Goal: Task Accomplishment & Management: Complete application form

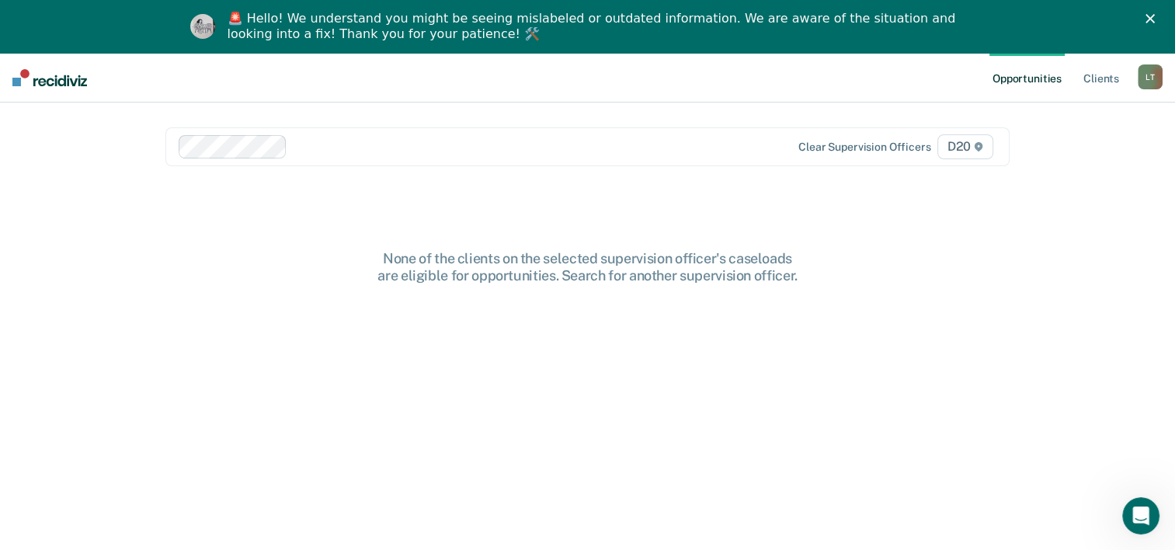
click at [394, 148] on div at bounding box center [521, 146] width 457 height 18
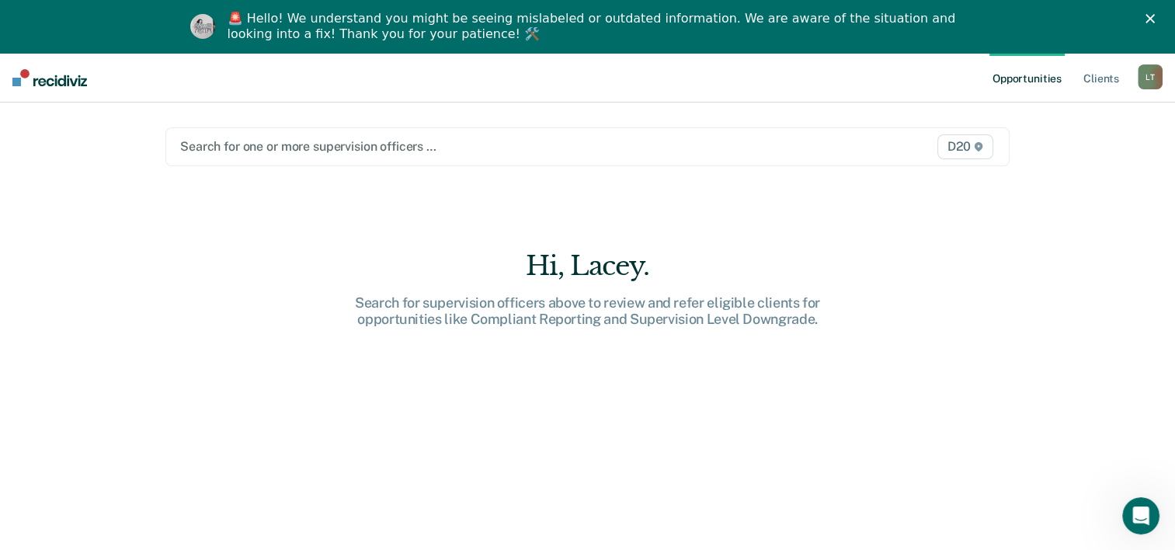
click at [276, 148] on div at bounding box center [464, 146] width 569 height 18
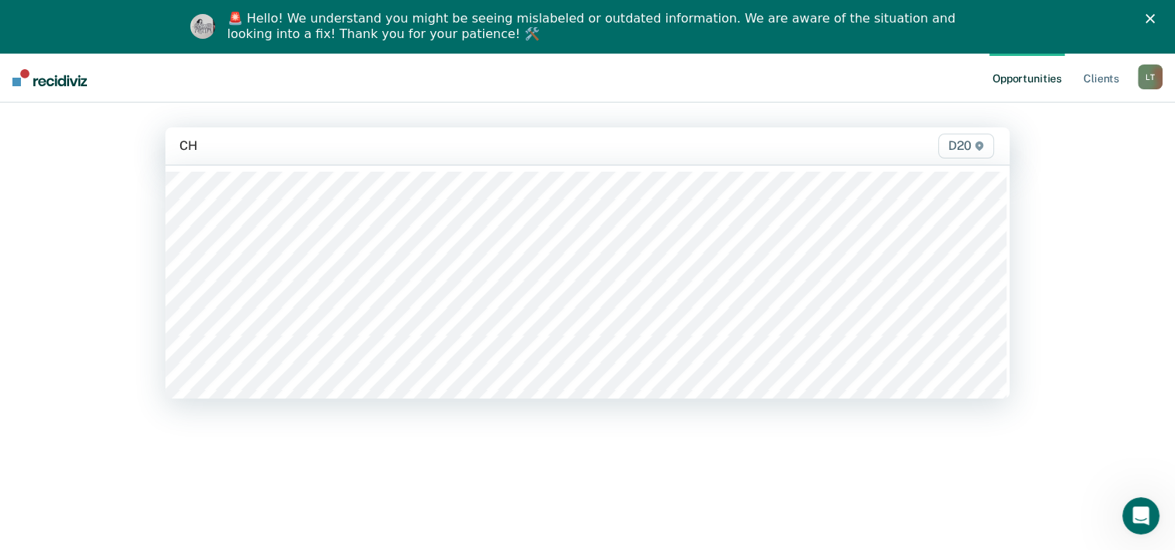
type input "CHA"
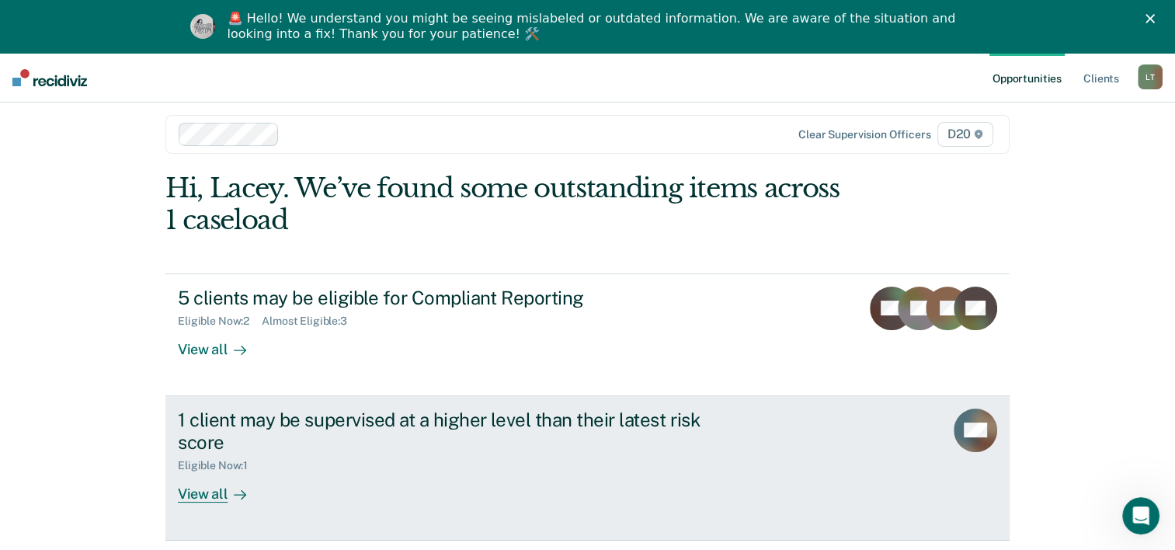
scroll to position [53, 0]
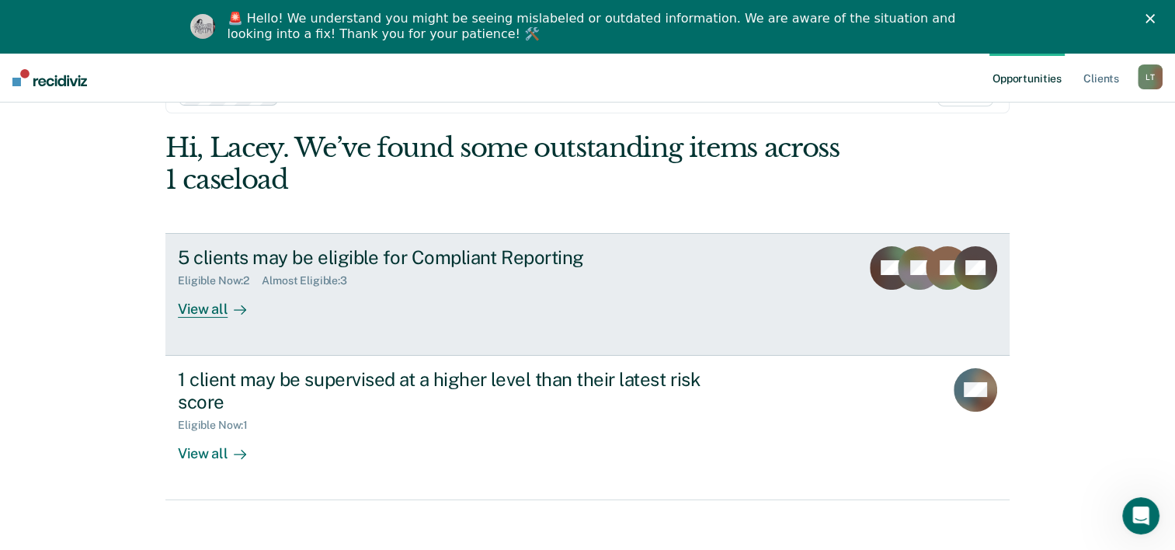
click at [491, 331] on link "5 clients may be eligible for Compliant Reporting Eligible Now : 2 Almost Eligi…" at bounding box center [587, 294] width 844 height 123
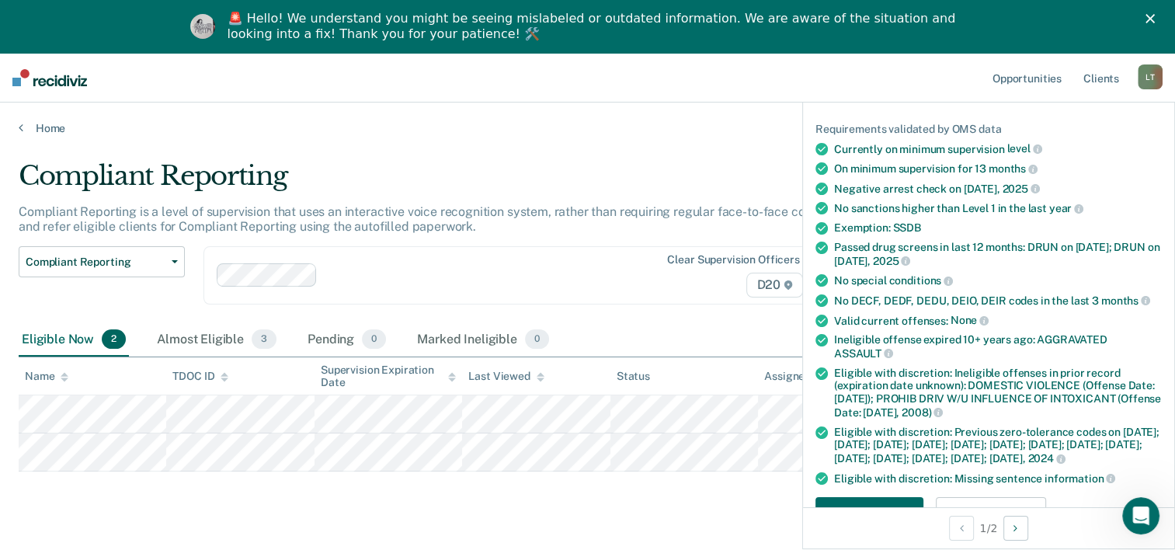
scroll to position [155, 0]
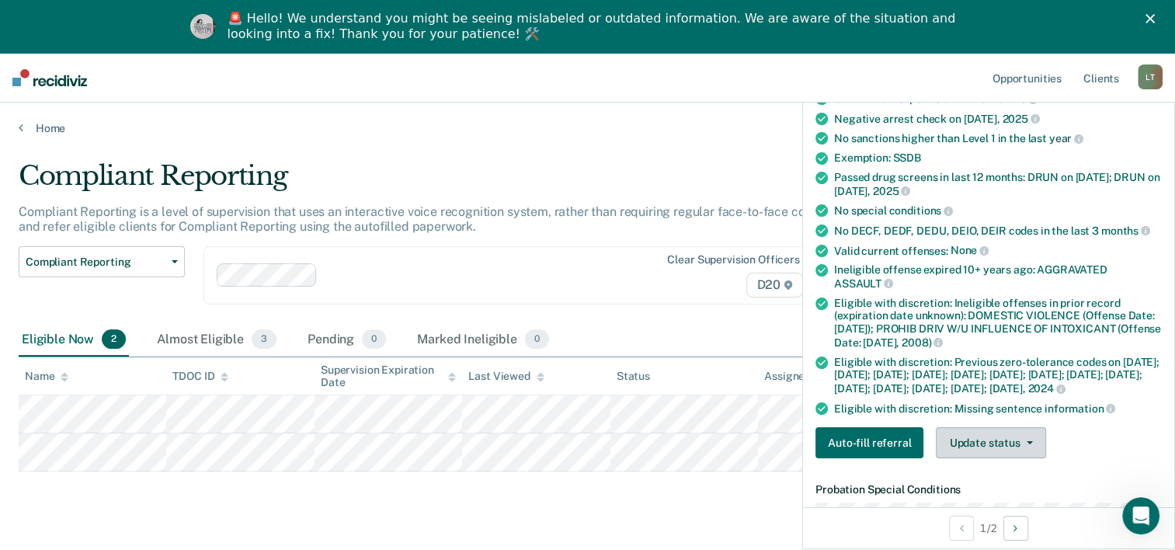
click at [1015, 444] on button "Update status" at bounding box center [990, 442] width 109 height 31
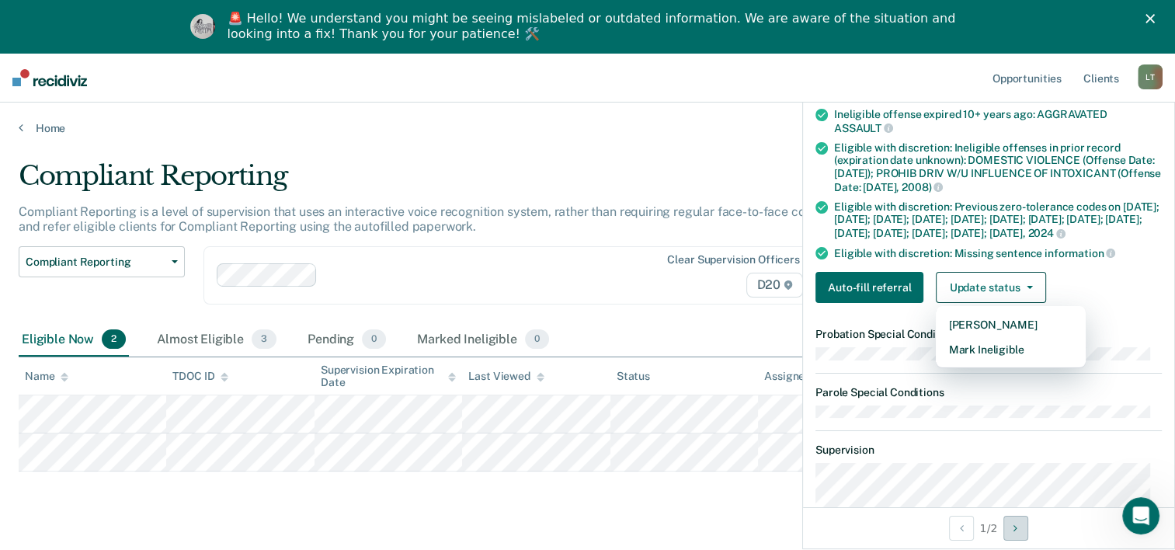
click at [1016, 524] on icon "Next Opportunity" at bounding box center [1015, 528] width 4 height 11
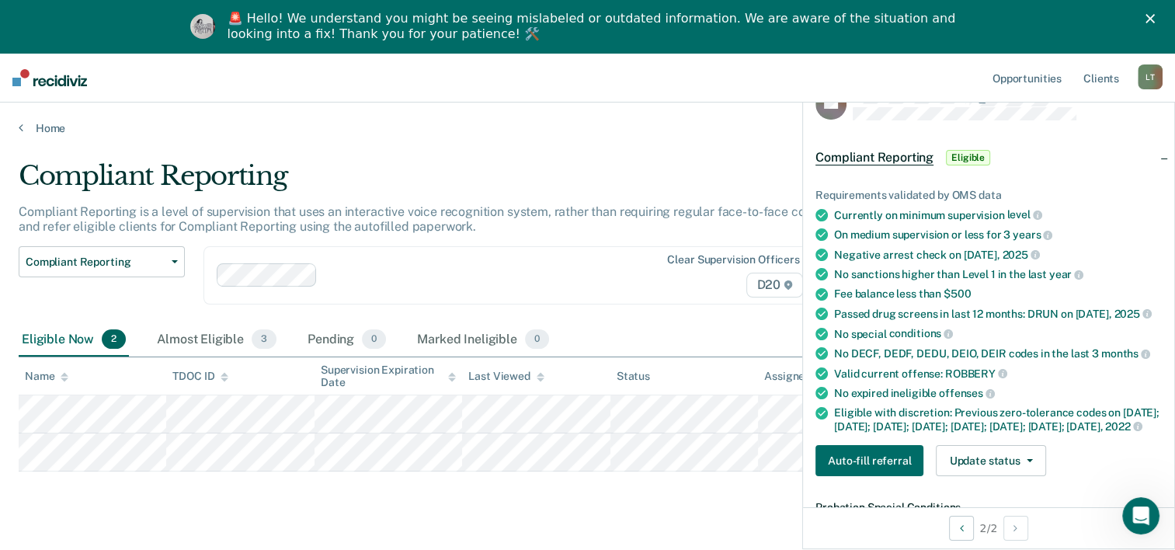
scroll to position [0, 0]
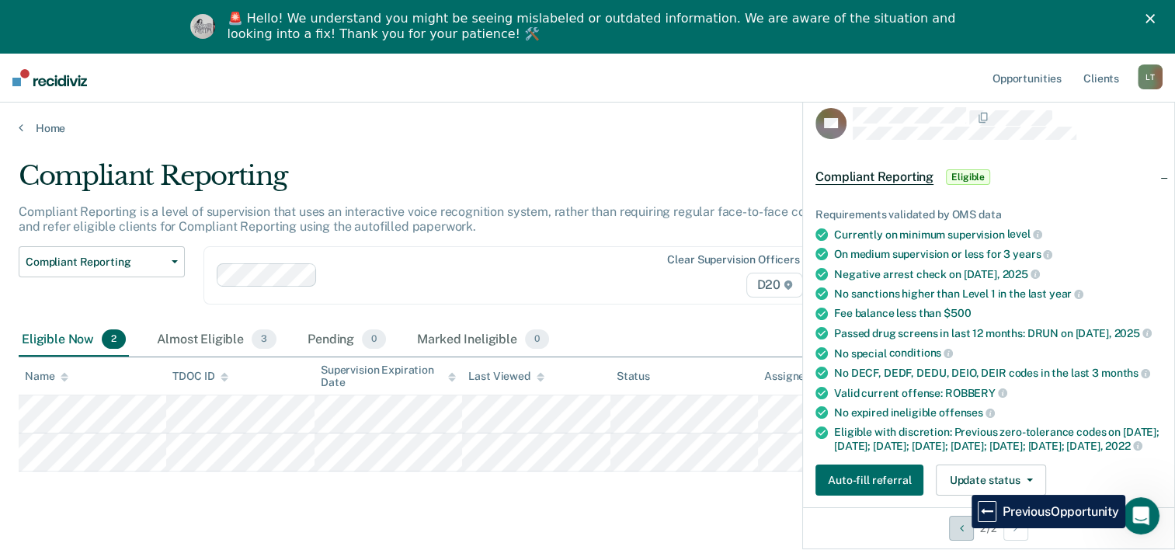
click at [960, 528] on icon "Previous Opportunity" at bounding box center [962, 528] width 4 height 11
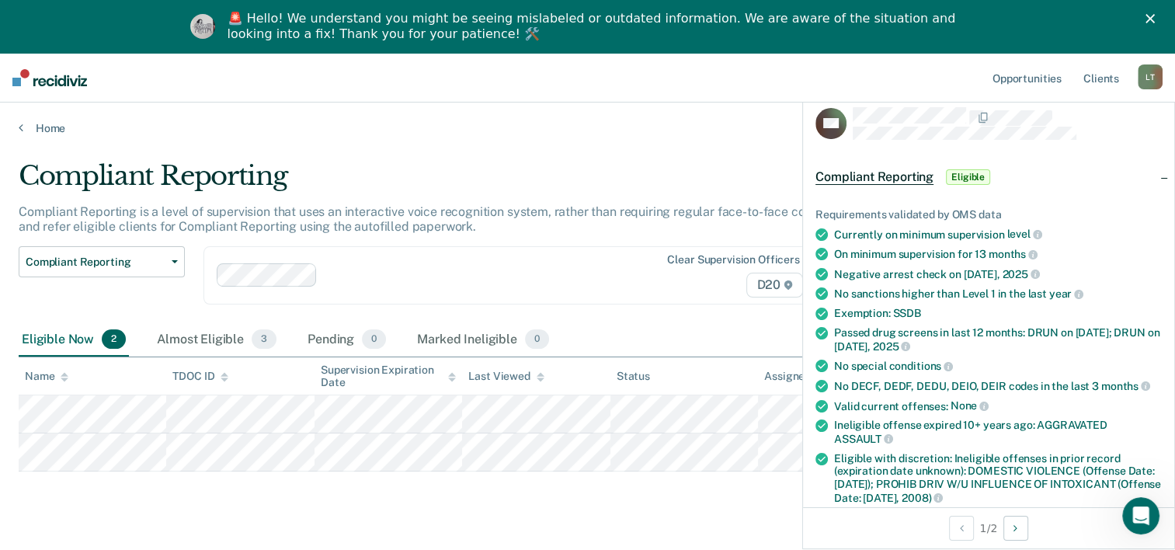
click at [891, 173] on span "Compliant Reporting" at bounding box center [874, 177] width 118 height 16
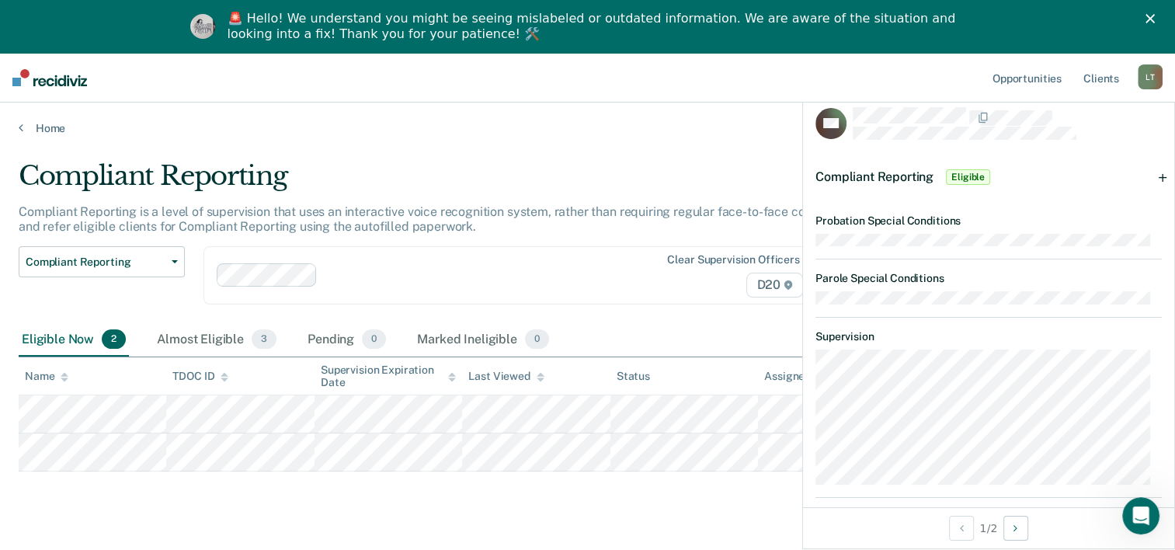
click at [891, 173] on span "Compliant Reporting" at bounding box center [874, 176] width 118 height 15
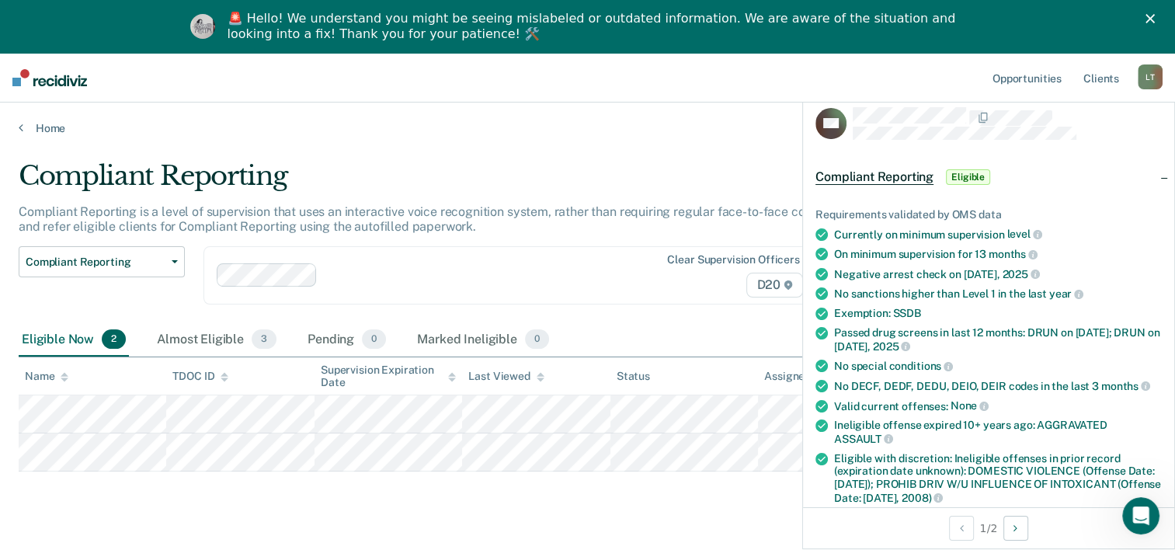
click at [965, 175] on span "Eligible" at bounding box center [968, 177] width 44 height 16
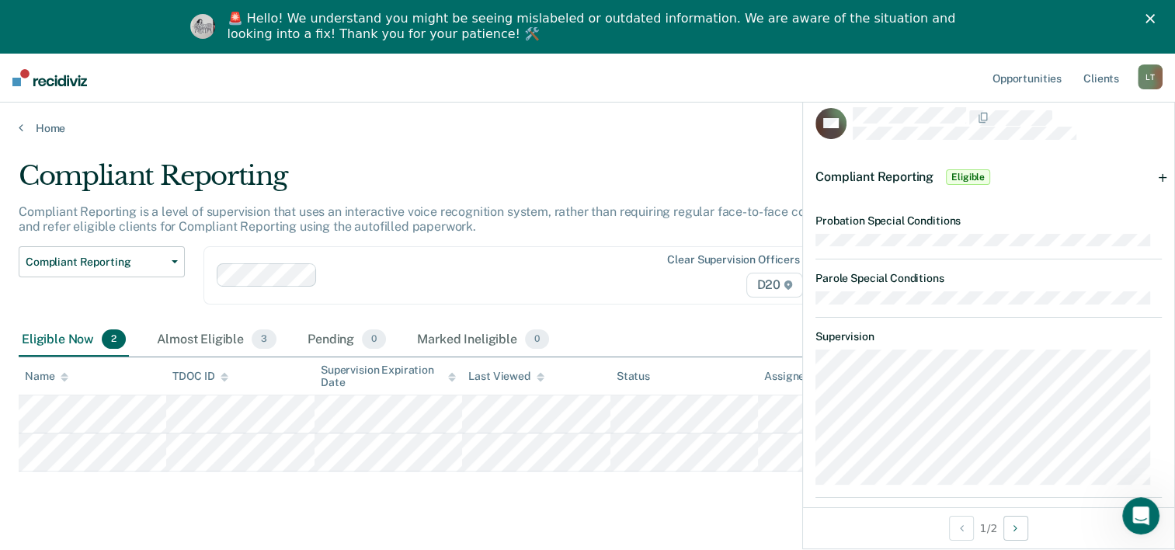
click at [965, 175] on span "Eligible" at bounding box center [968, 177] width 44 height 16
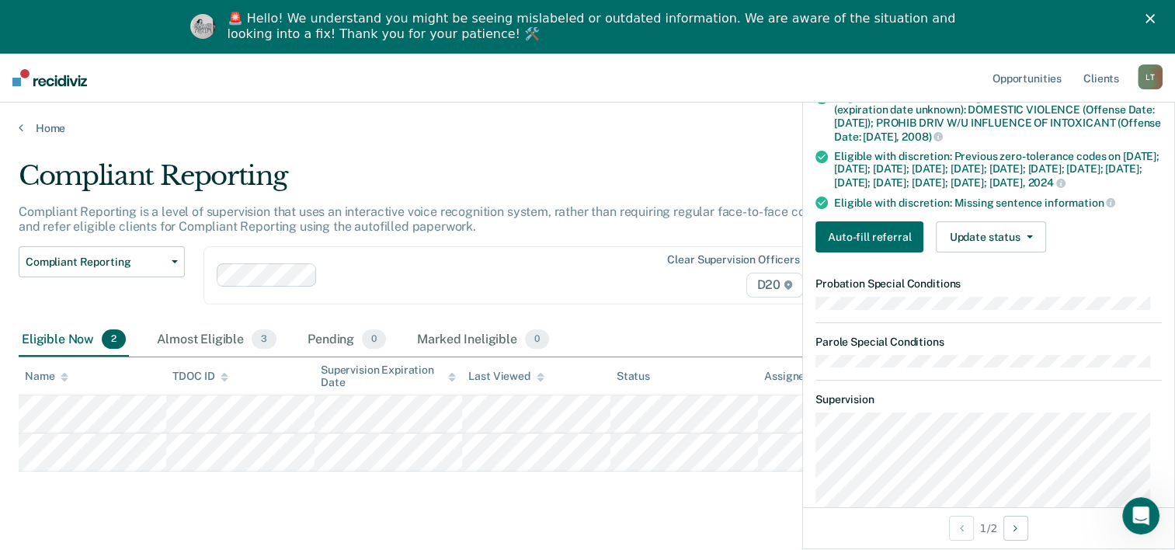
scroll to position [388, 0]
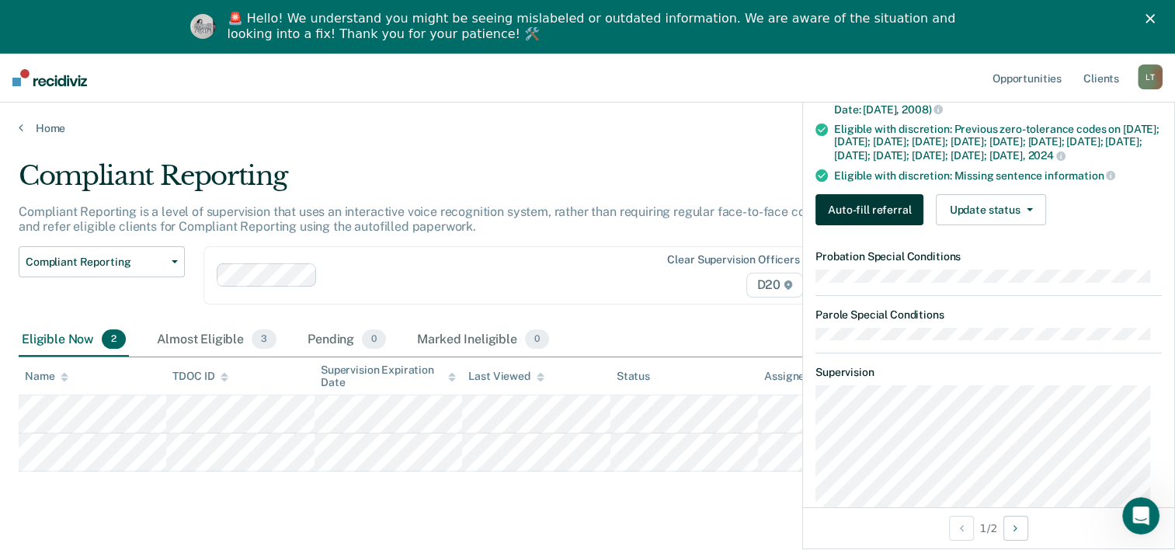
click at [874, 224] on button "Auto-fill referral" at bounding box center [869, 209] width 108 height 31
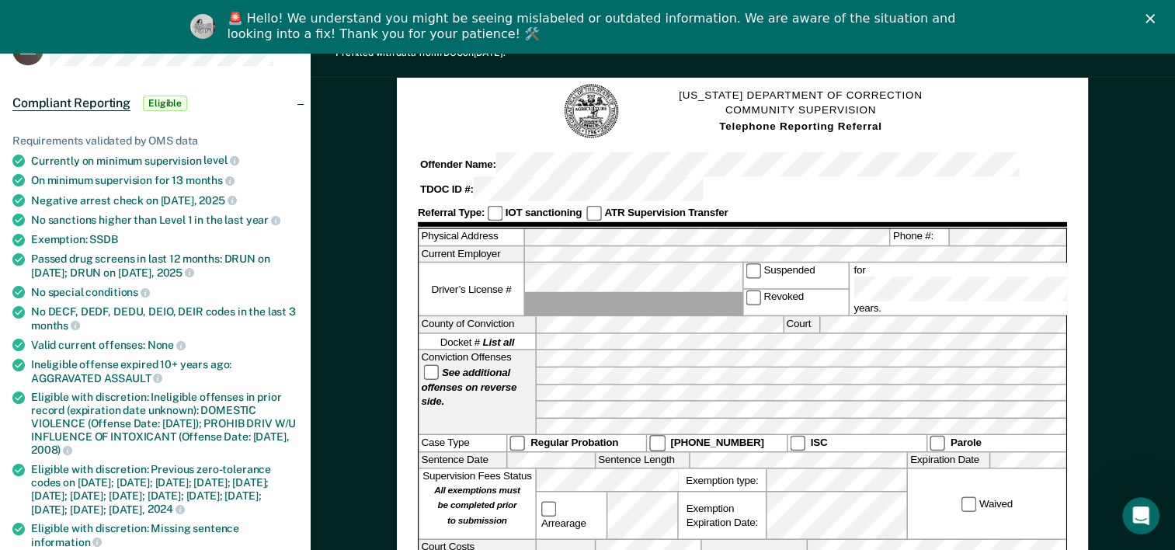
scroll to position [78, 0]
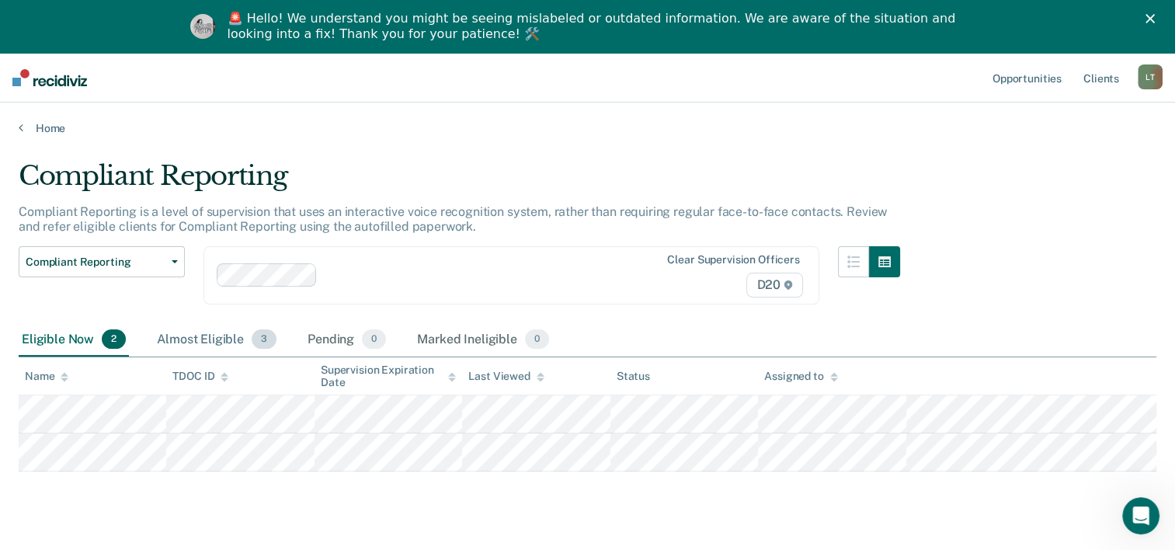
click at [228, 331] on div "Almost Eligible 3" at bounding box center [217, 340] width 126 height 34
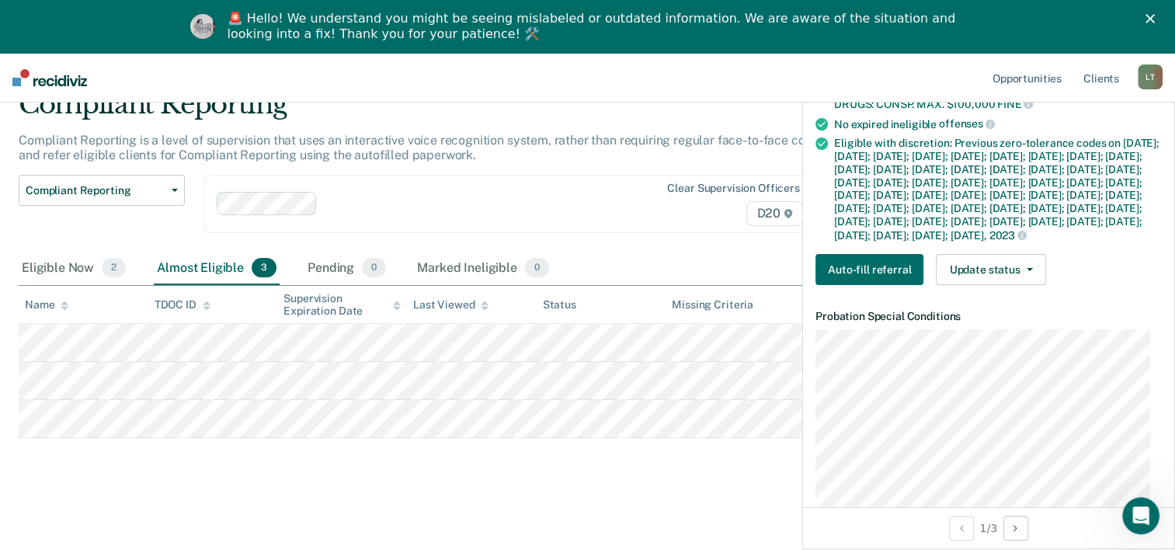
scroll to position [405, 0]
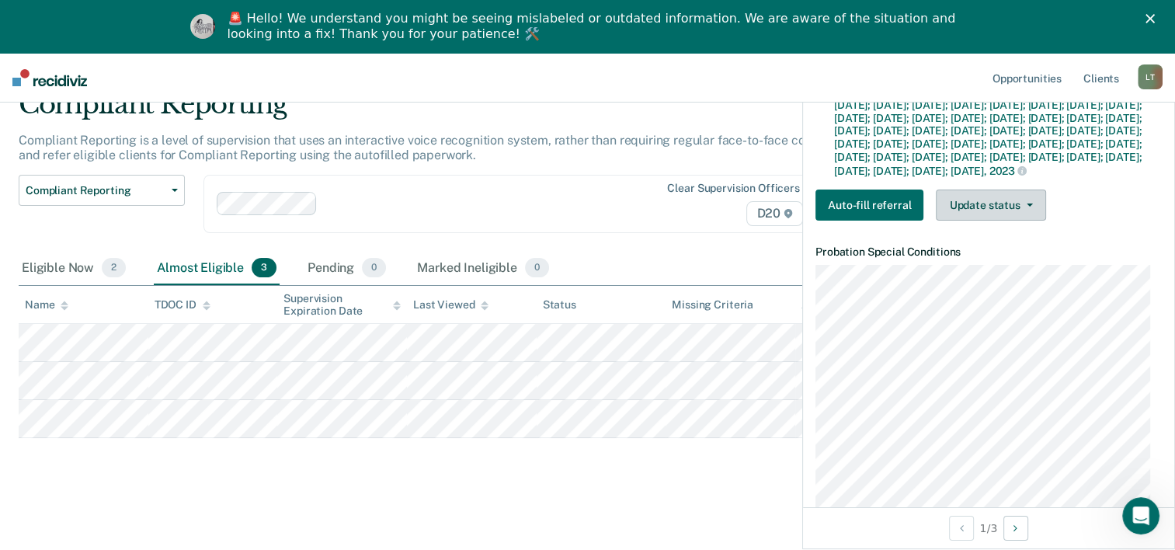
click at [960, 220] on button "Update status" at bounding box center [990, 204] width 109 height 31
click at [1009, 220] on button "Update status" at bounding box center [990, 204] width 109 height 31
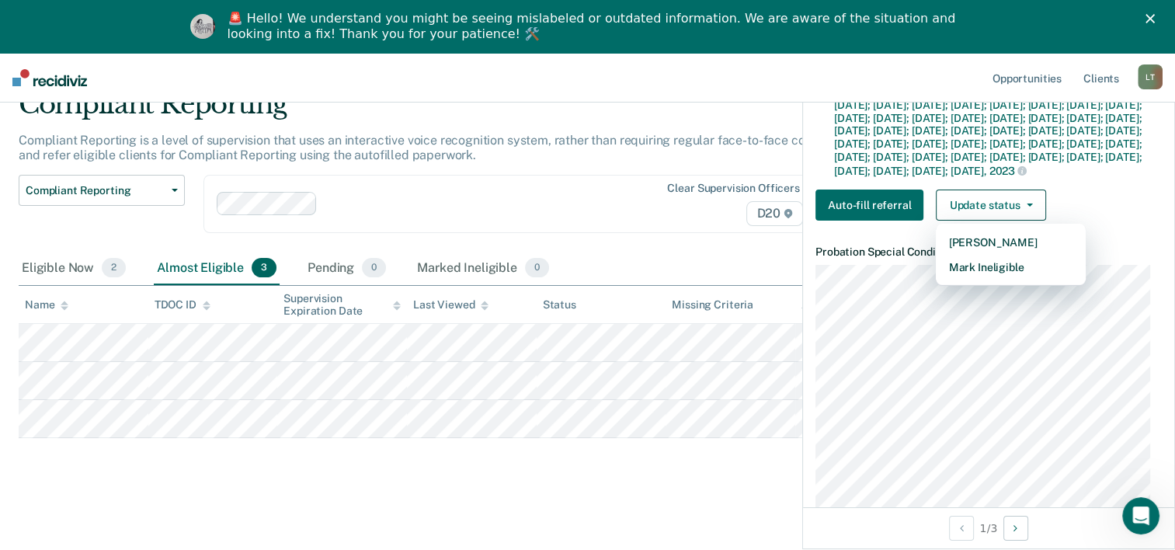
click at [672, 477] on div "Compliant Reporting Compliant Reporting is a level of supervision that uses an …" at bounding box center [587, 286] width 1137 height 394
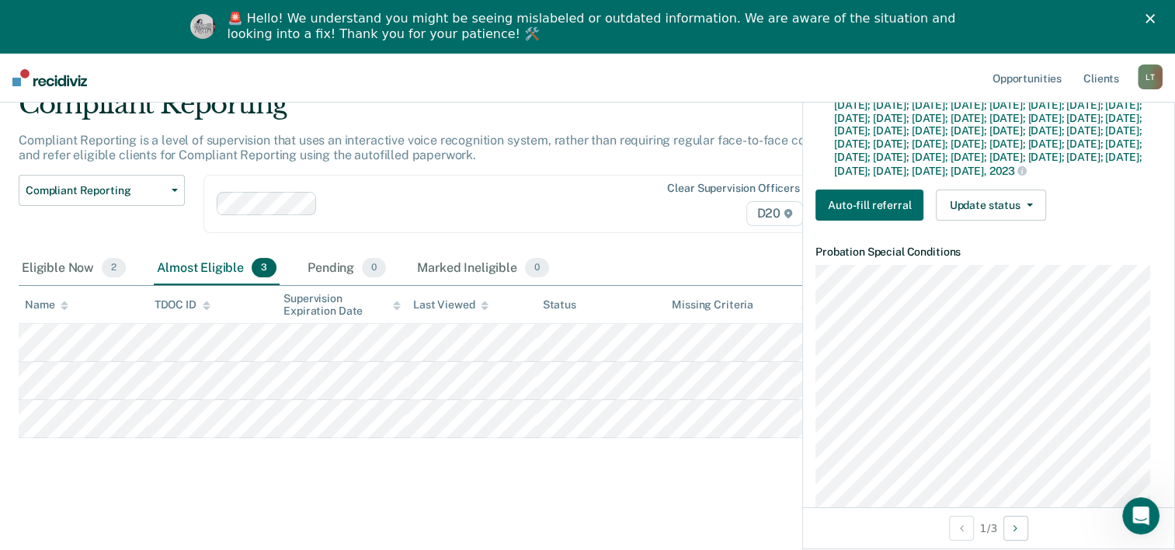
click at [672, 477] on div "Compliant Reporting Compliant Reporting is a level of supervision that uses an …" at bounding box center [587, 286] width 1137 height 394
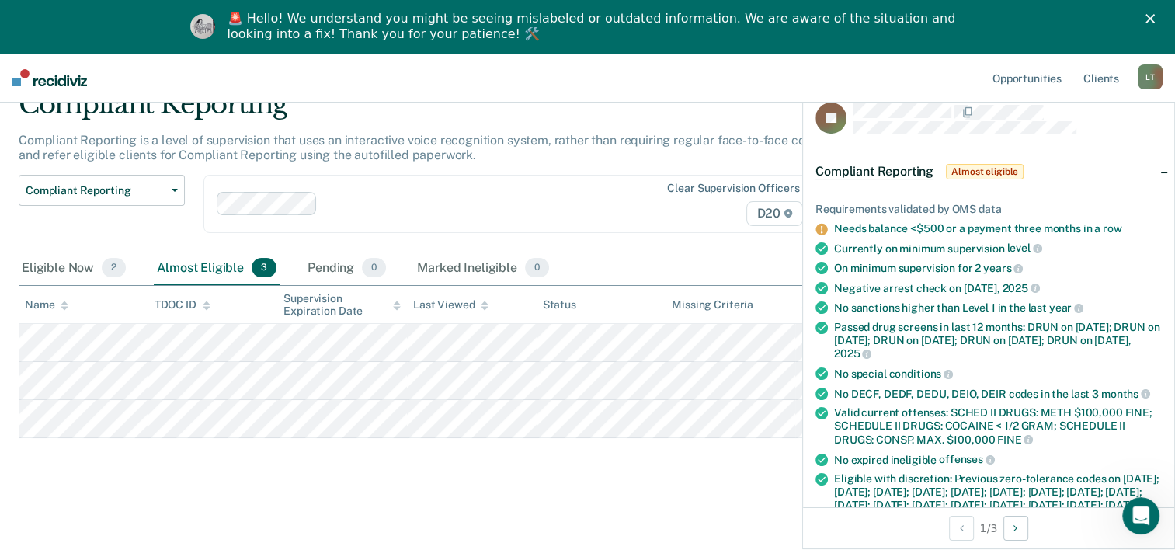
scroll to position [0, 0]
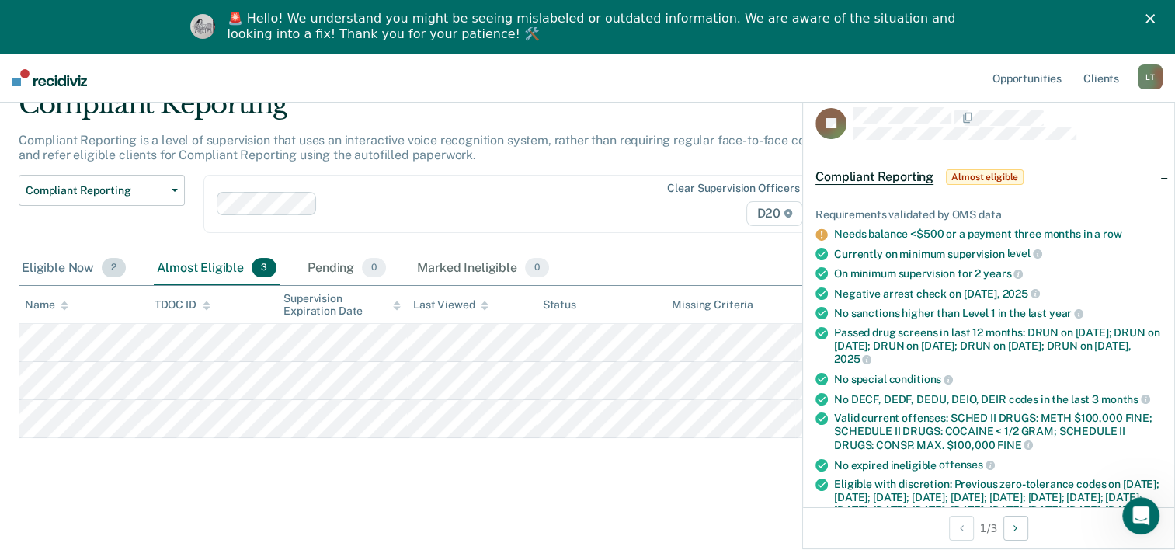
click at [101, 269] on div "Eligible Now 2" at bounding box center [74, 269] width 110 height 34
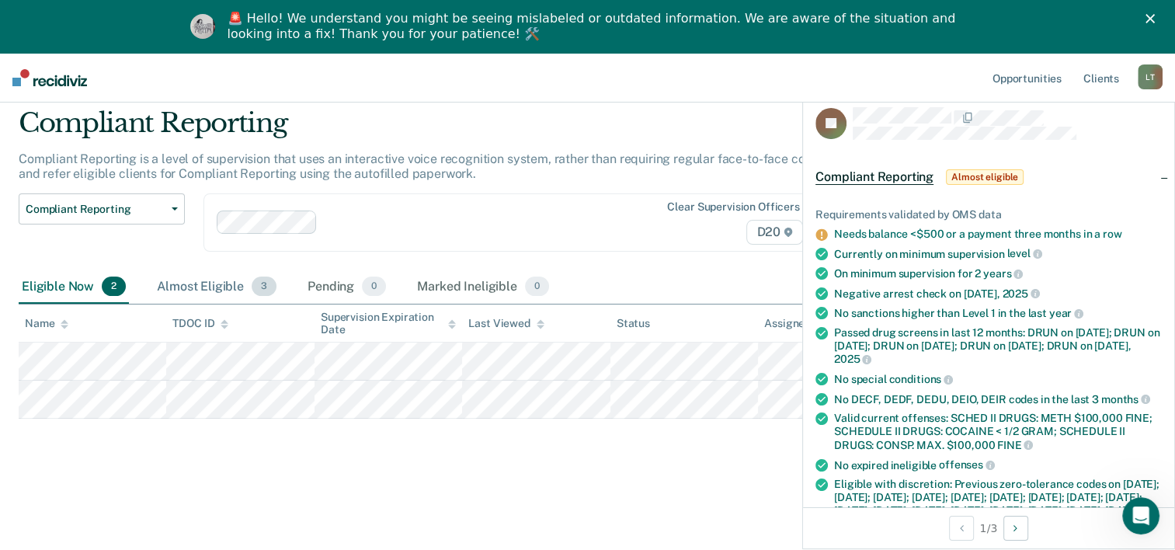
click at [188, 281] on div "Almost Eligible 3" at bounding box center [217, 287] width 126 height 34
